Goal: Find specific page/section: Find specific page/section

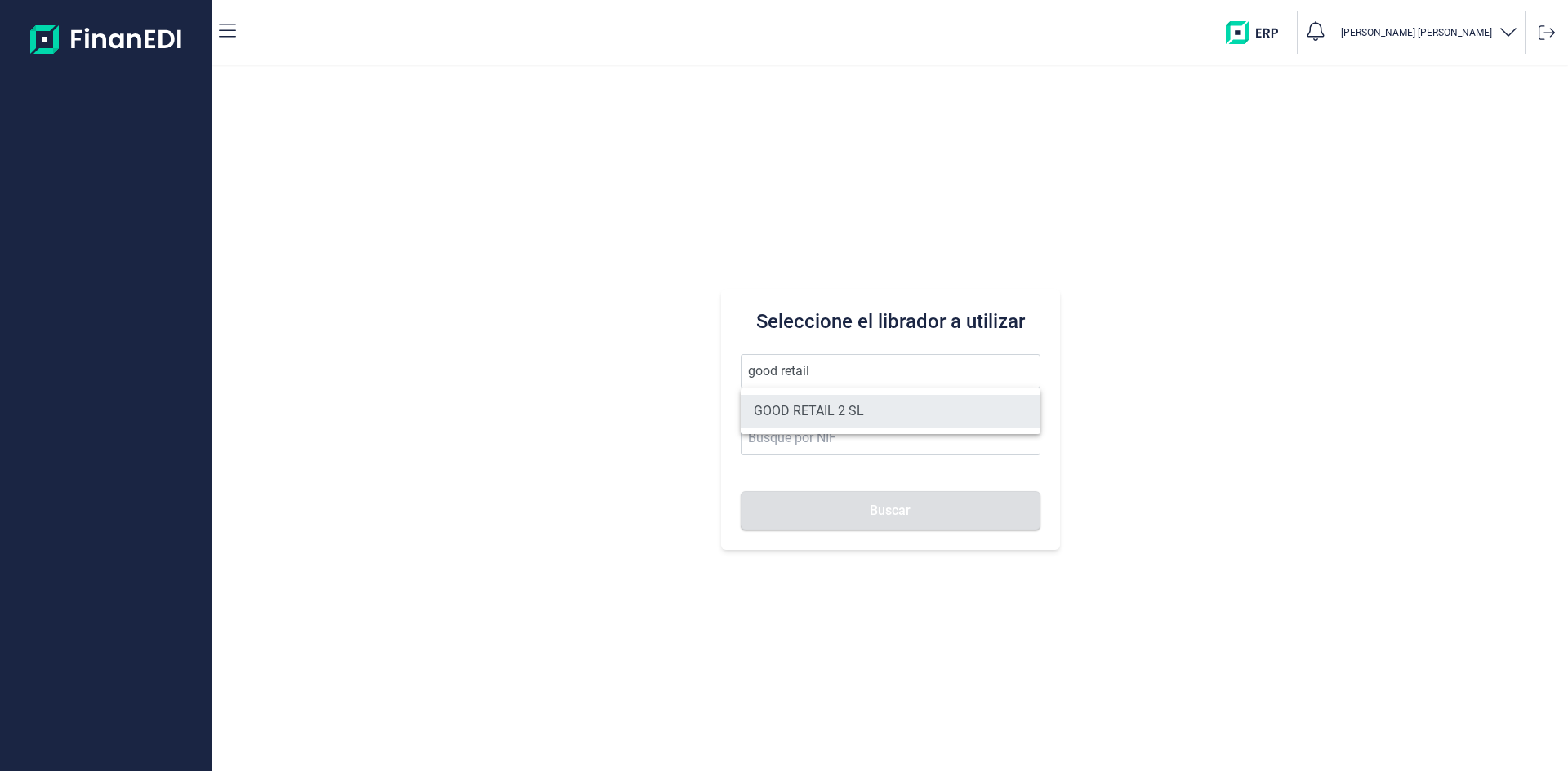
click at [849, 411] on li "GOOD RETAIL 2 SL" at bounding box center [890, 411] width 300 height 33
type input "GOOD RETAIL 2 SL"
type input "B05482914"
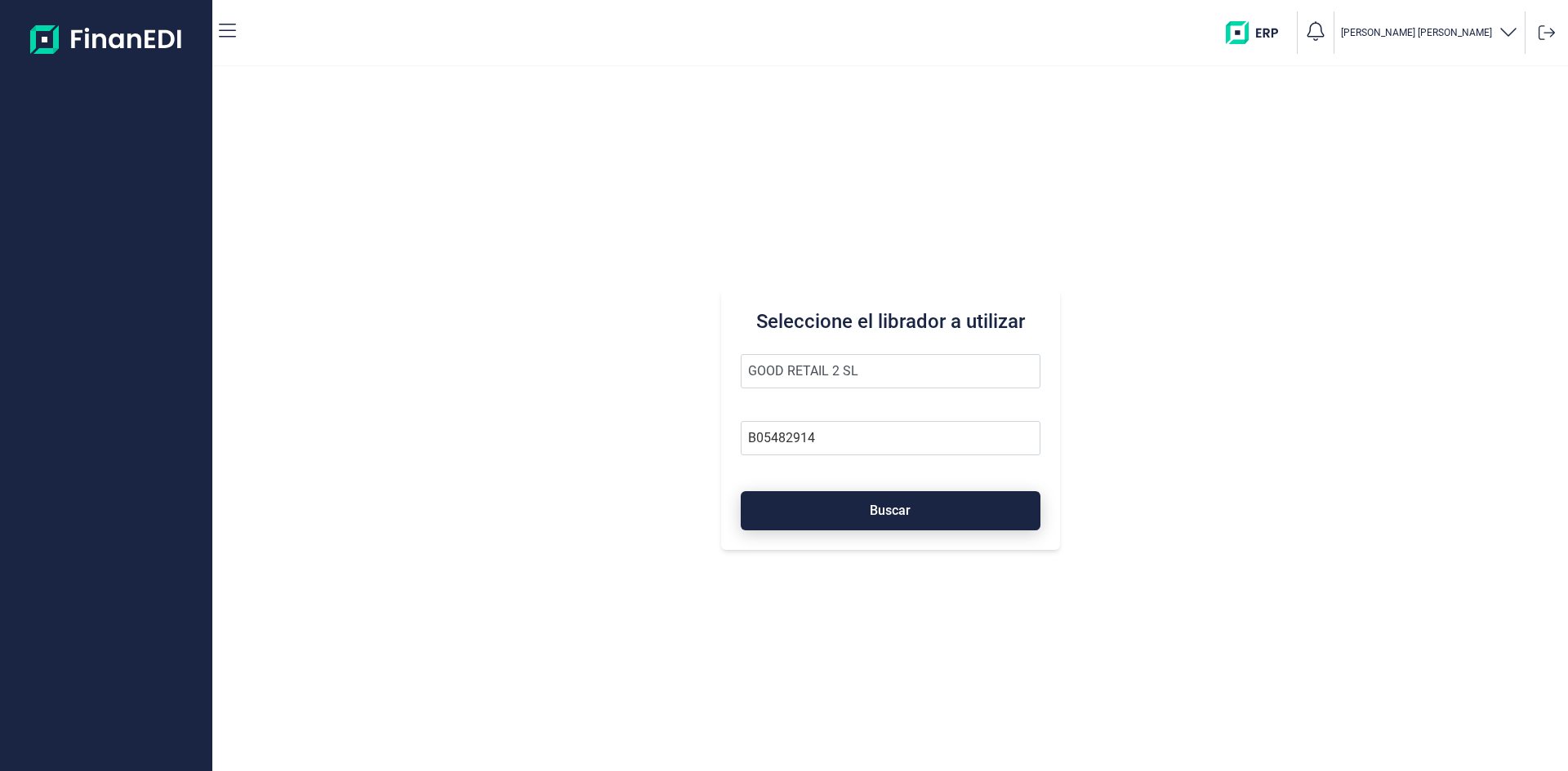
click at [885, 505] on span "Buscar" at bounding box center [890, 511] width 41 height 13
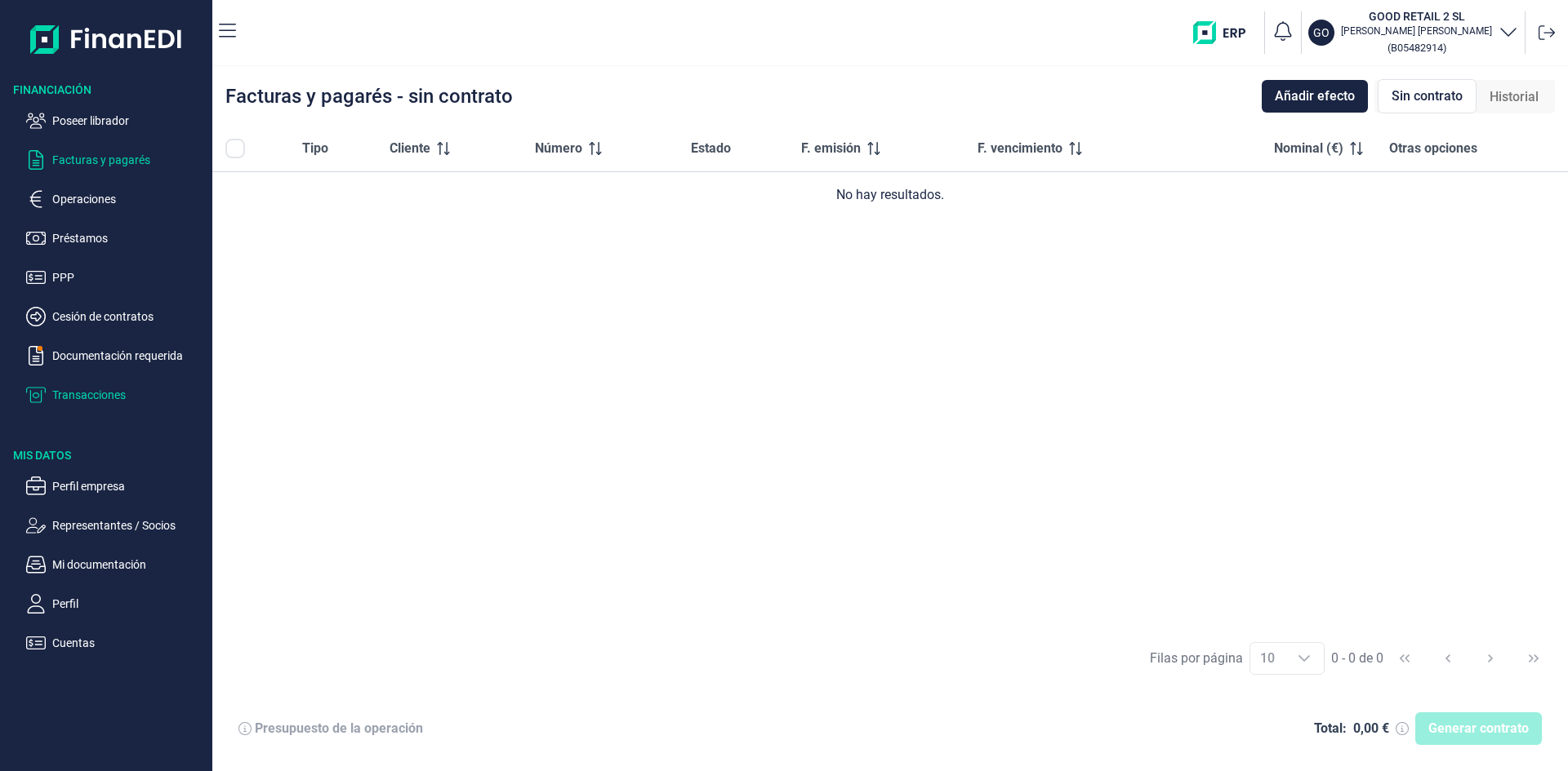
click at [92, 399] on p "Transacciones" at bounding box center [129, 395] width 154 height 19
